Goal: Navigation & Orientation: Understand site structure

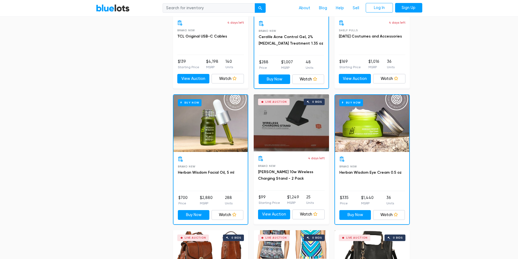
scroll to position [489, 0]
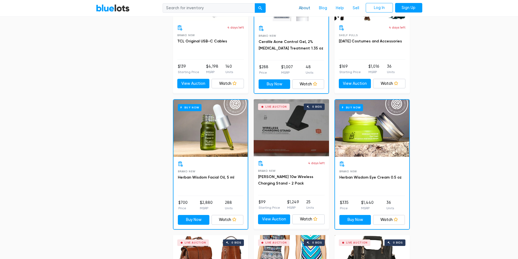
click at [303, 7] on link "About" at bounding box center [304, 8] width 20 height 10
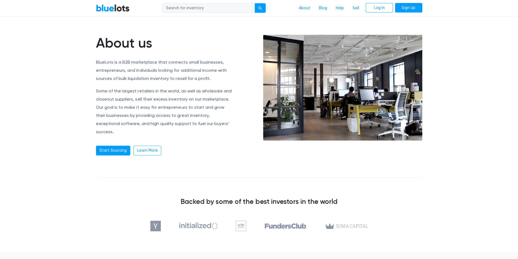
scroll to position [54, 0]
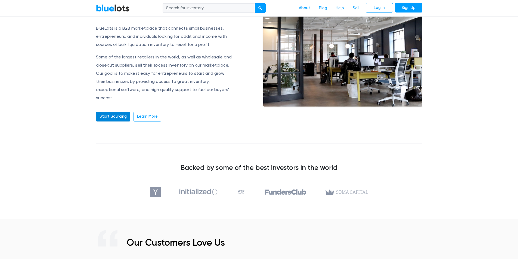
click at [103, 112] on link "Start Sourcing" at bounding box center [113, 117] width 34 height 10
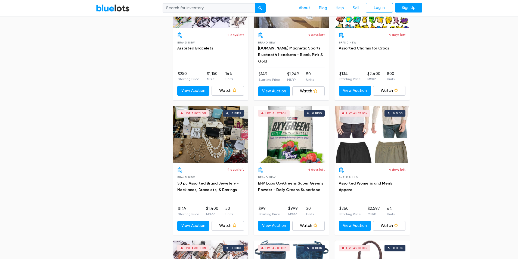
scroll to position [924, 0]
